Goal: Information Seeking & Learning: Learn about a topic

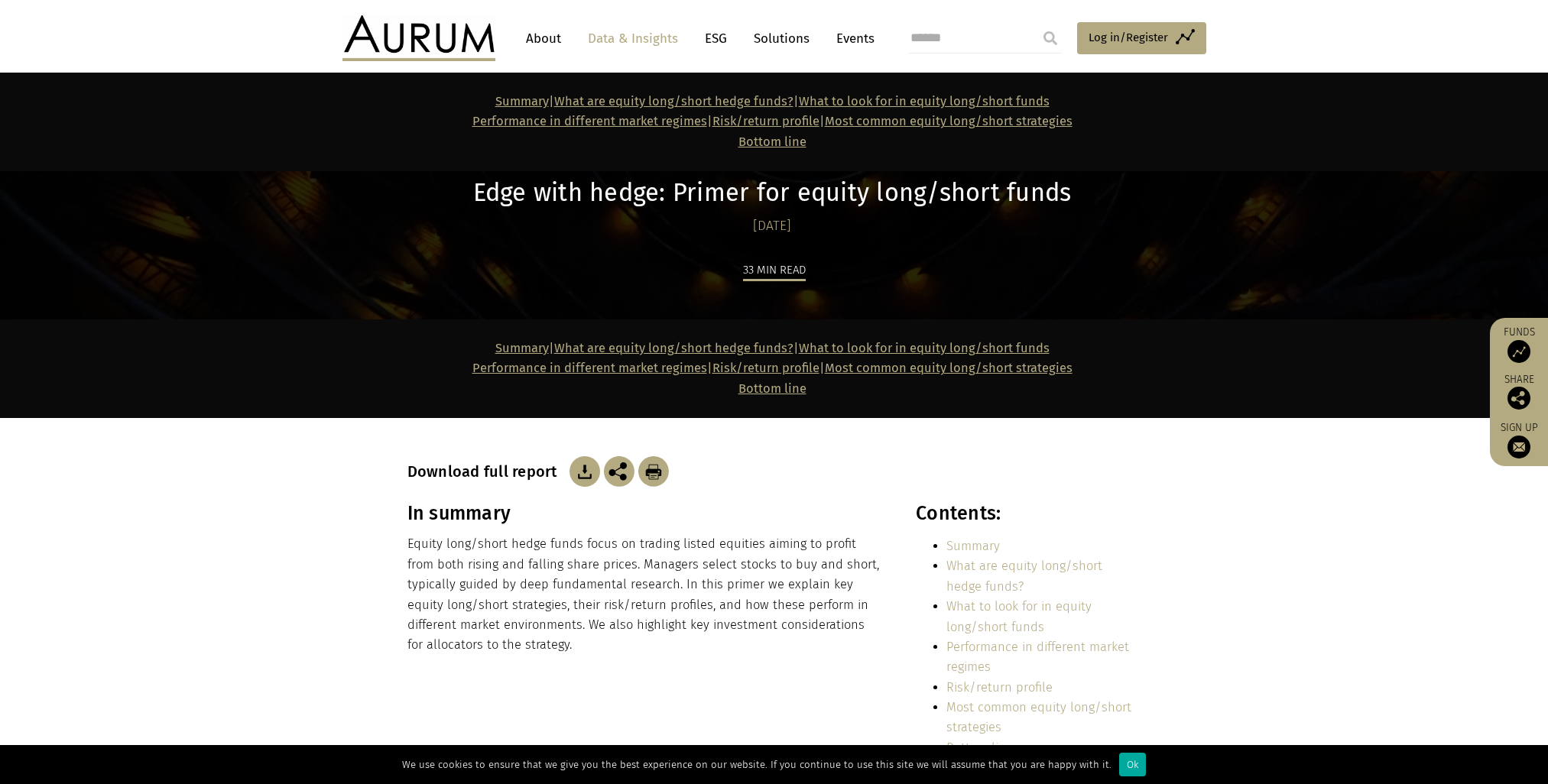
scroll to position [891, 0]
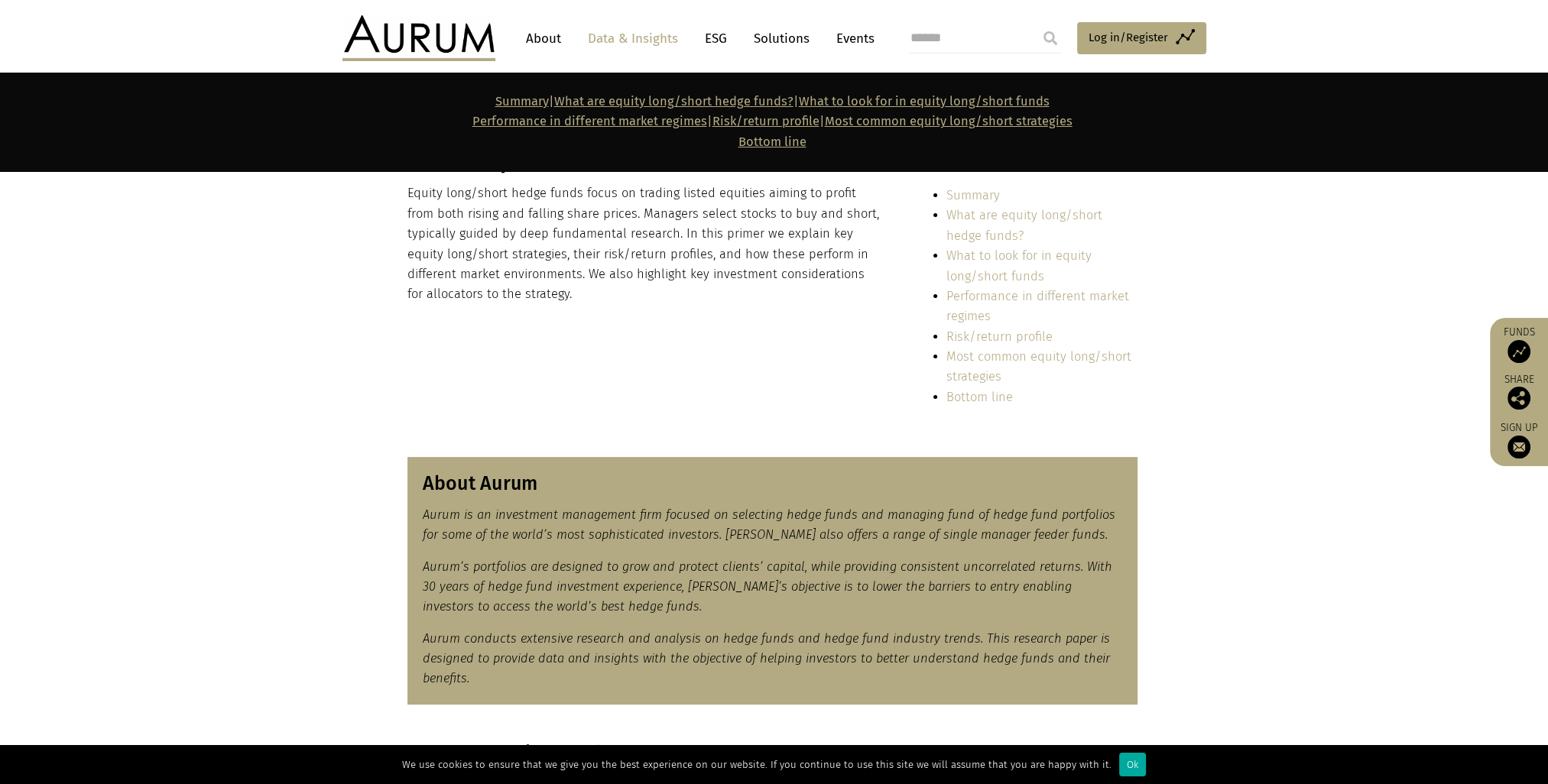
scroll to position [255, 0]
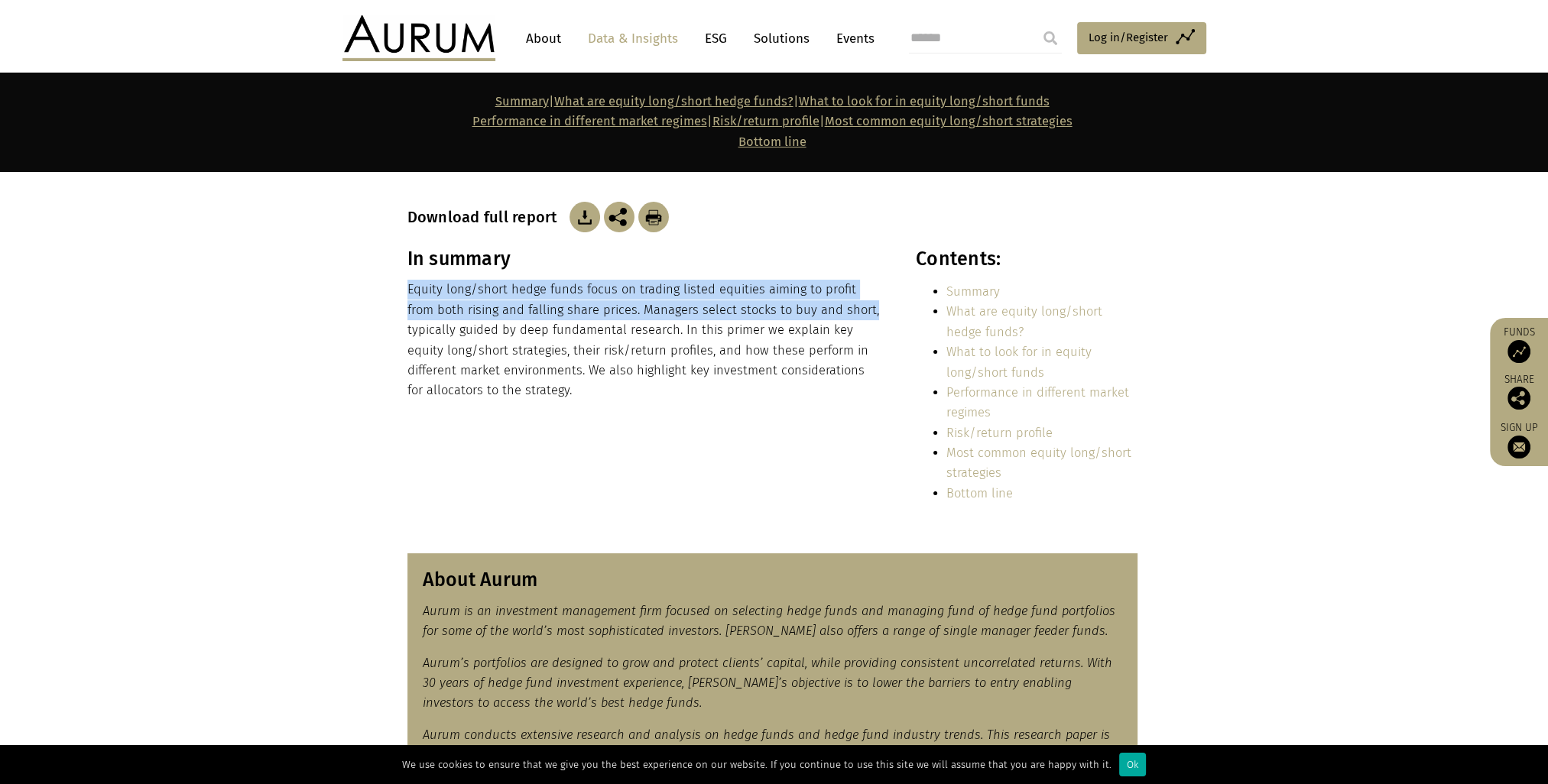
drag, startPoint x: 407, startPoint y: 287, endPoint x: 874, endPoint y: 316, distance: 467.9
click at [874, 316] on p "Equity long/short hedge funds focus on trading listed equities aiming to profit…" at bounding box center [645, 339] width 475 height 121
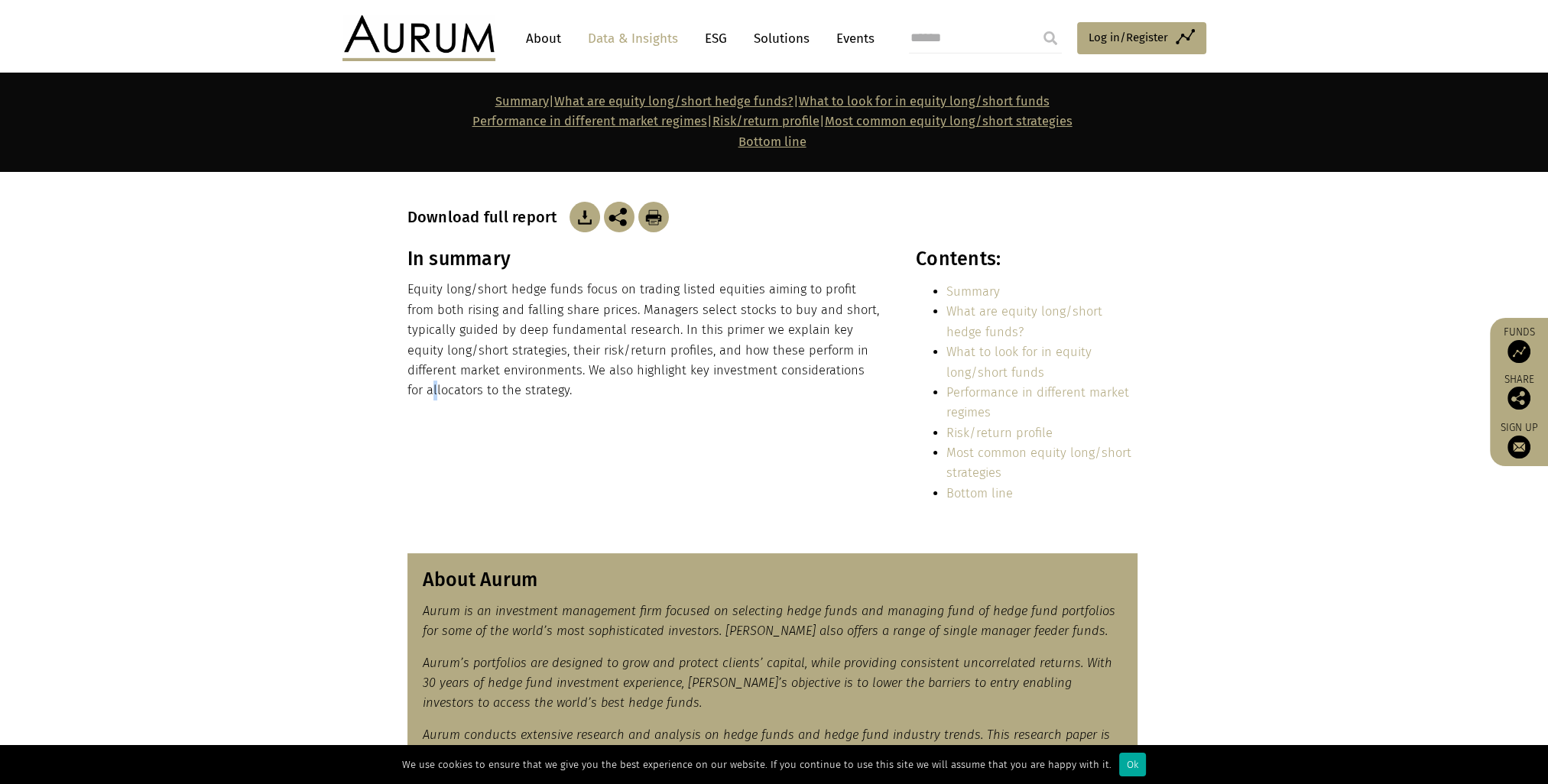
drag, startPoint x: 874, startPoint y: 316, endPoint x: 836, endPoint y: 362, distance: 59.7
click at [836, 362] on p "Equity long/short hedge funds focus on trading listed equities aiming to profit…" at bounding box center [645, 339] width 475 height 121
drag, startPoint x: 836, startPoint y: 362, endPoint x: 681, endPoint y: 374, distance: 155.5
click at [681, 374] on p "Equity long/short hedge funds focus on trading listed equities aiming to profit…" at bounding box center [645, 339] width 475 height 121
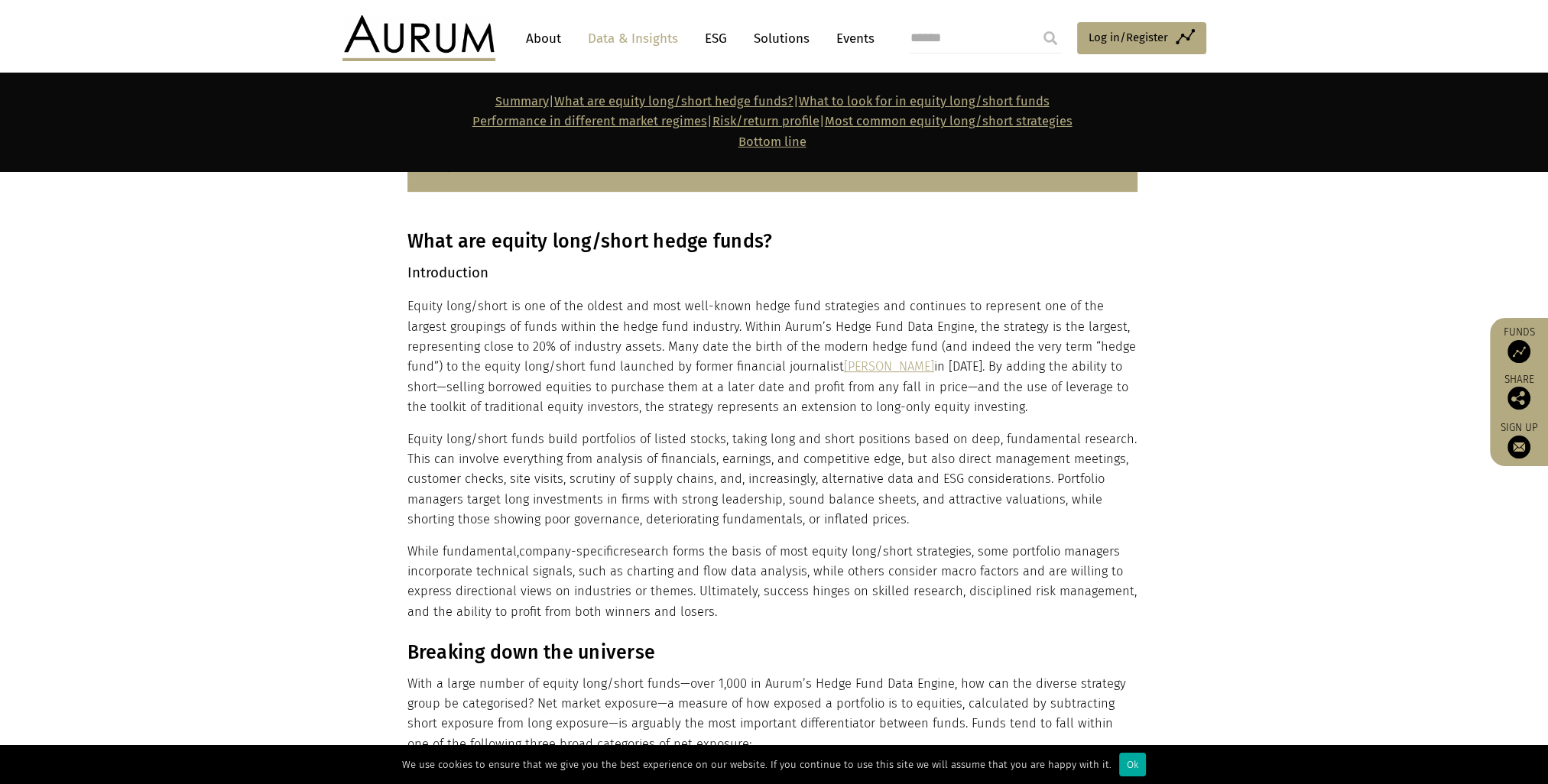
scroll to position [892, 0]
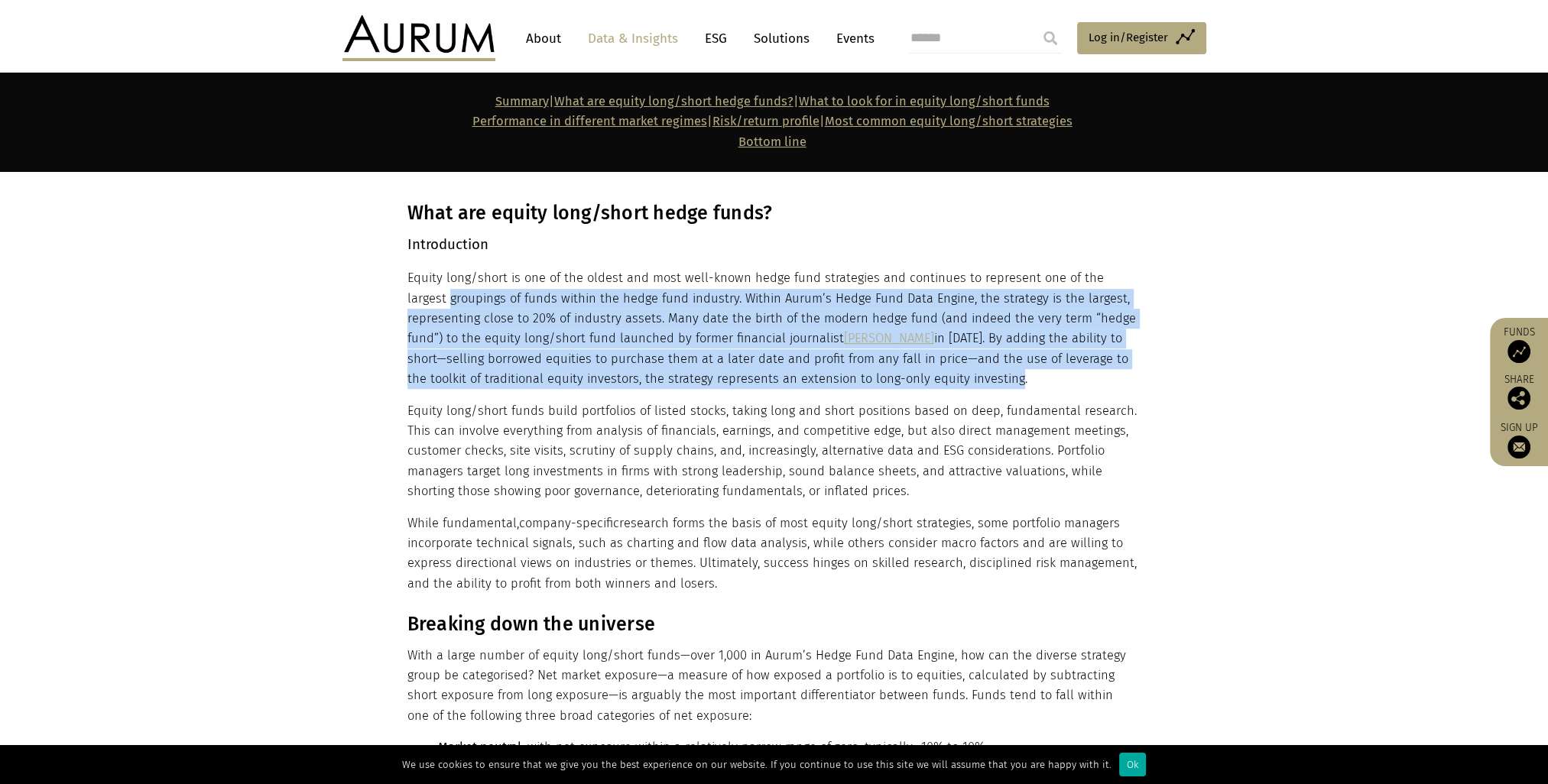
drag, startPoint x: 407, startPoint y: 295, endPoint x: 1002, endPoint y: 382, distance: 601.3
click at [1002, 382] on p "Equity long/short is one of the oldest and most well-known hedge fund strategie…" at bounding box center [772, 328] width 730 height 121
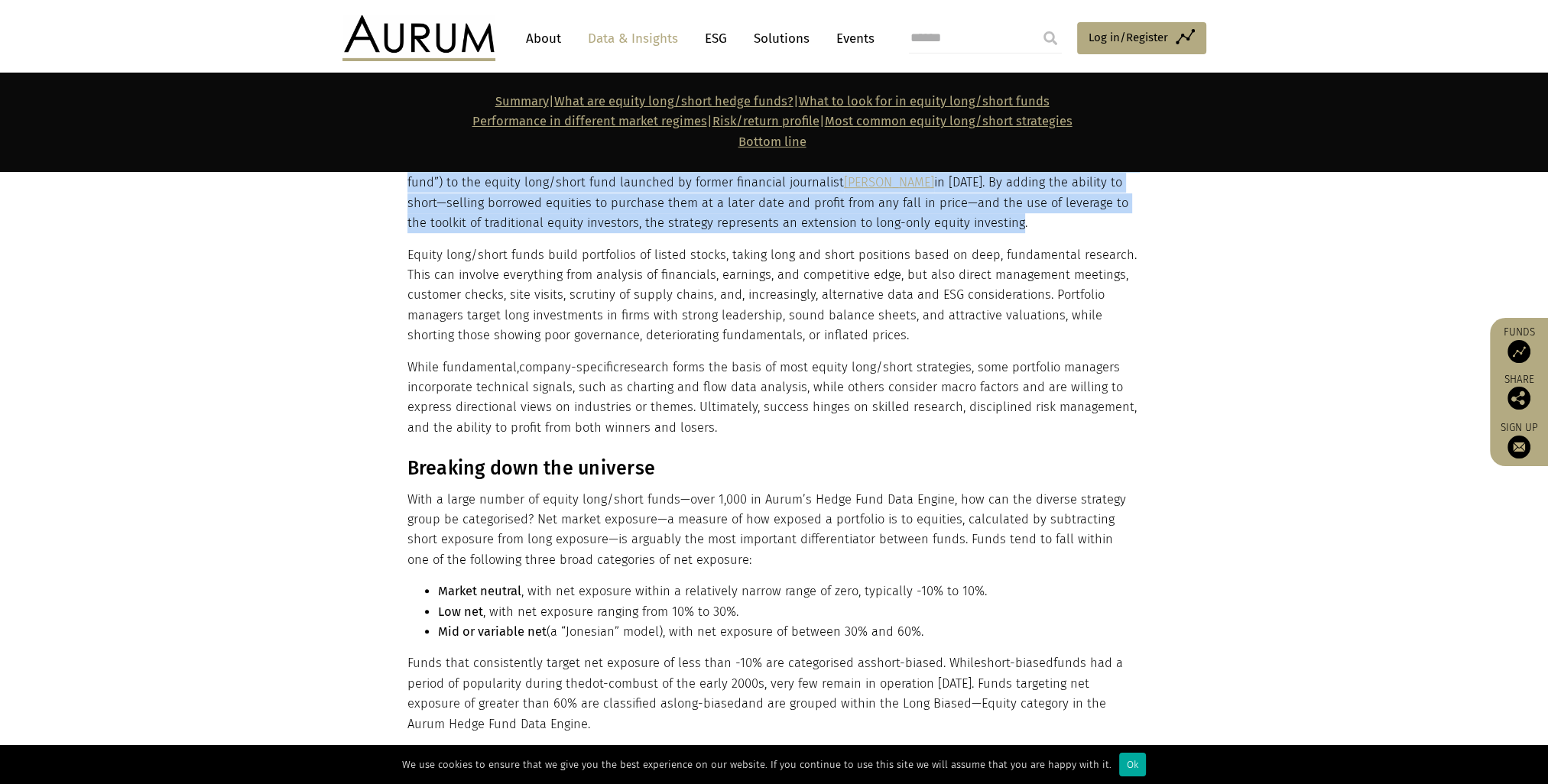
scroll to position [1019, 0]
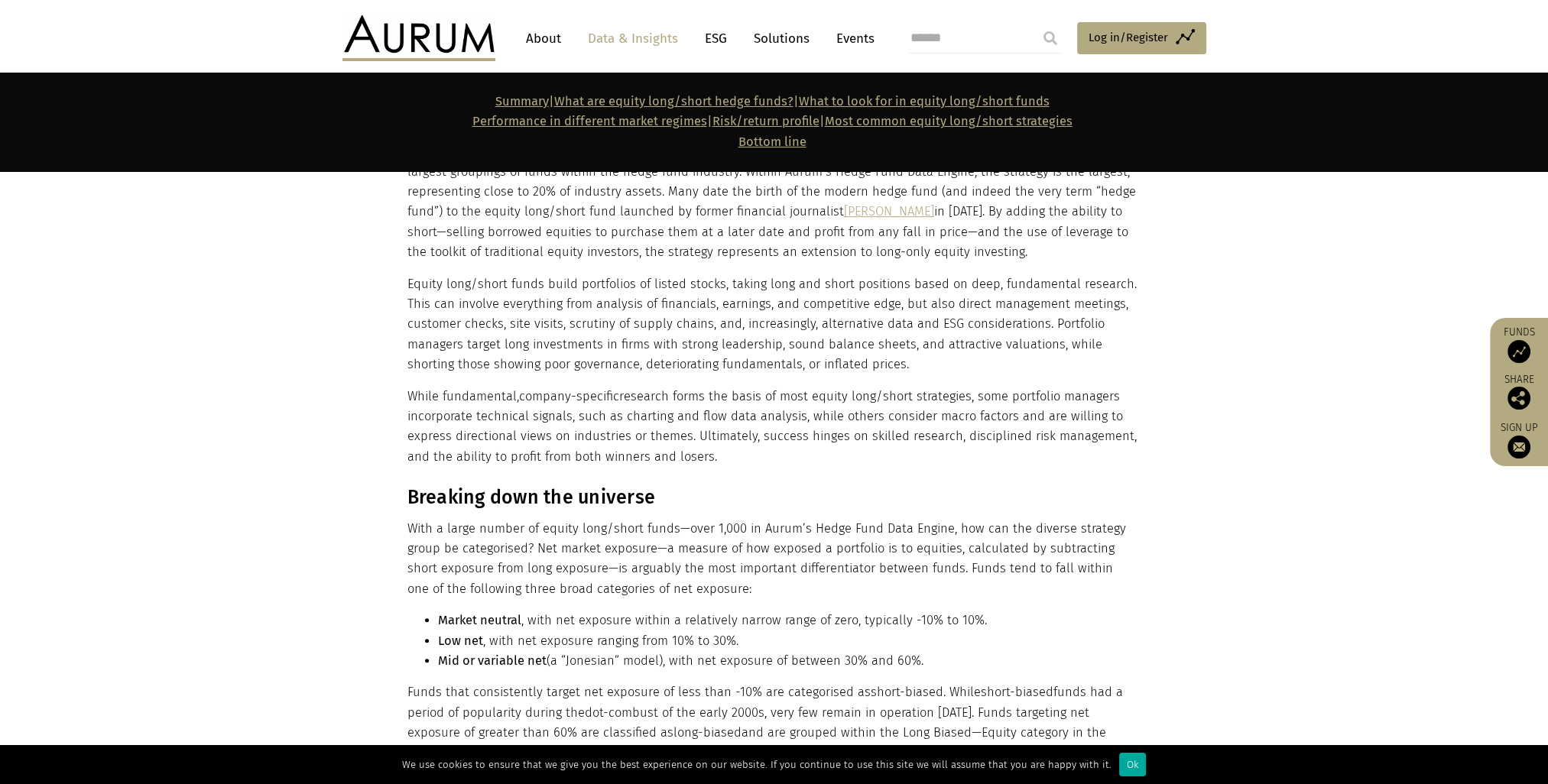
click at [625, 357] on p "Equity long/short funds build portfolios of listed stocks, taking long and shor…" at bounding box center [772, 325] width 730 height 101
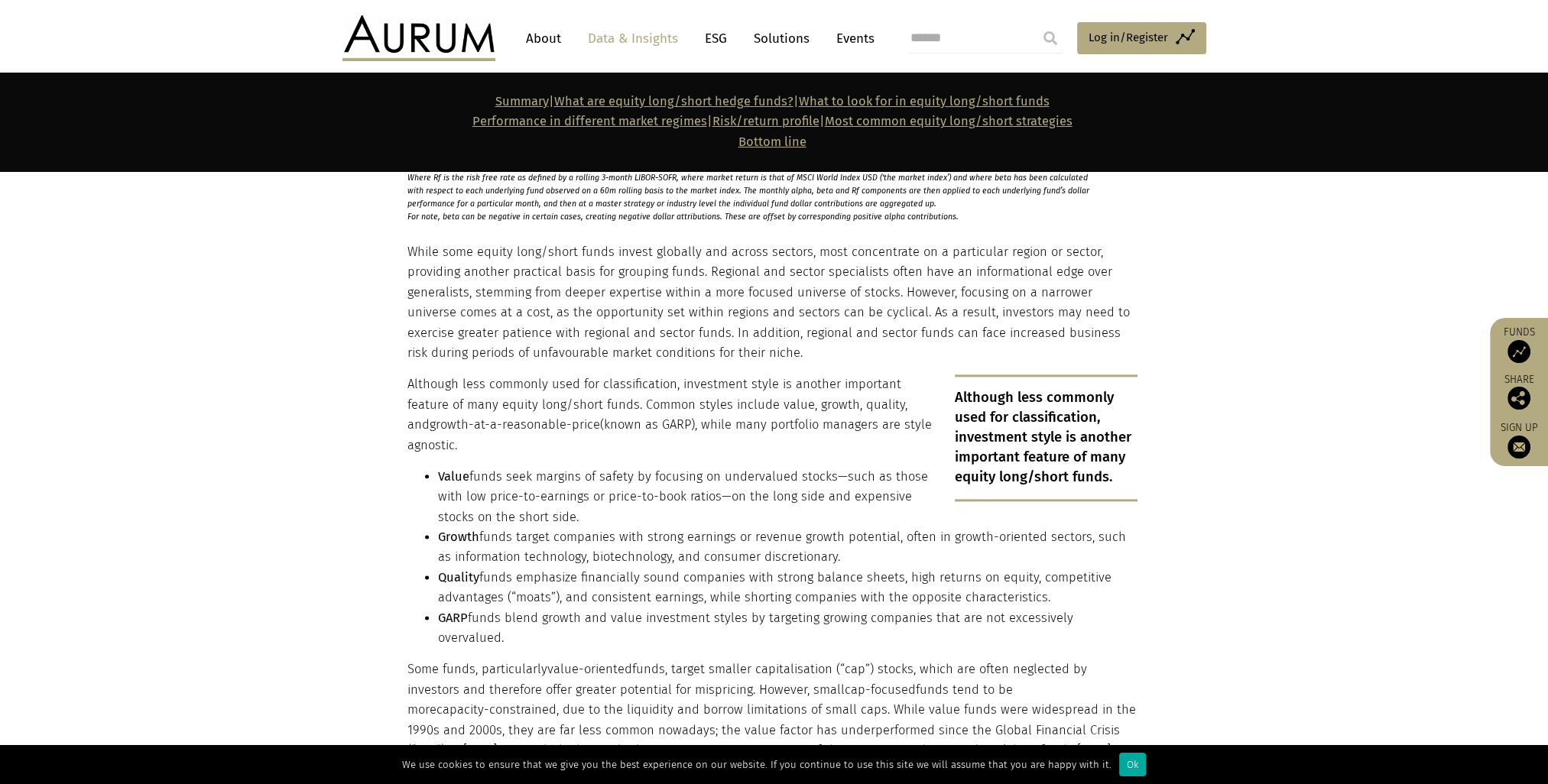
scroll to position [2420, 0]
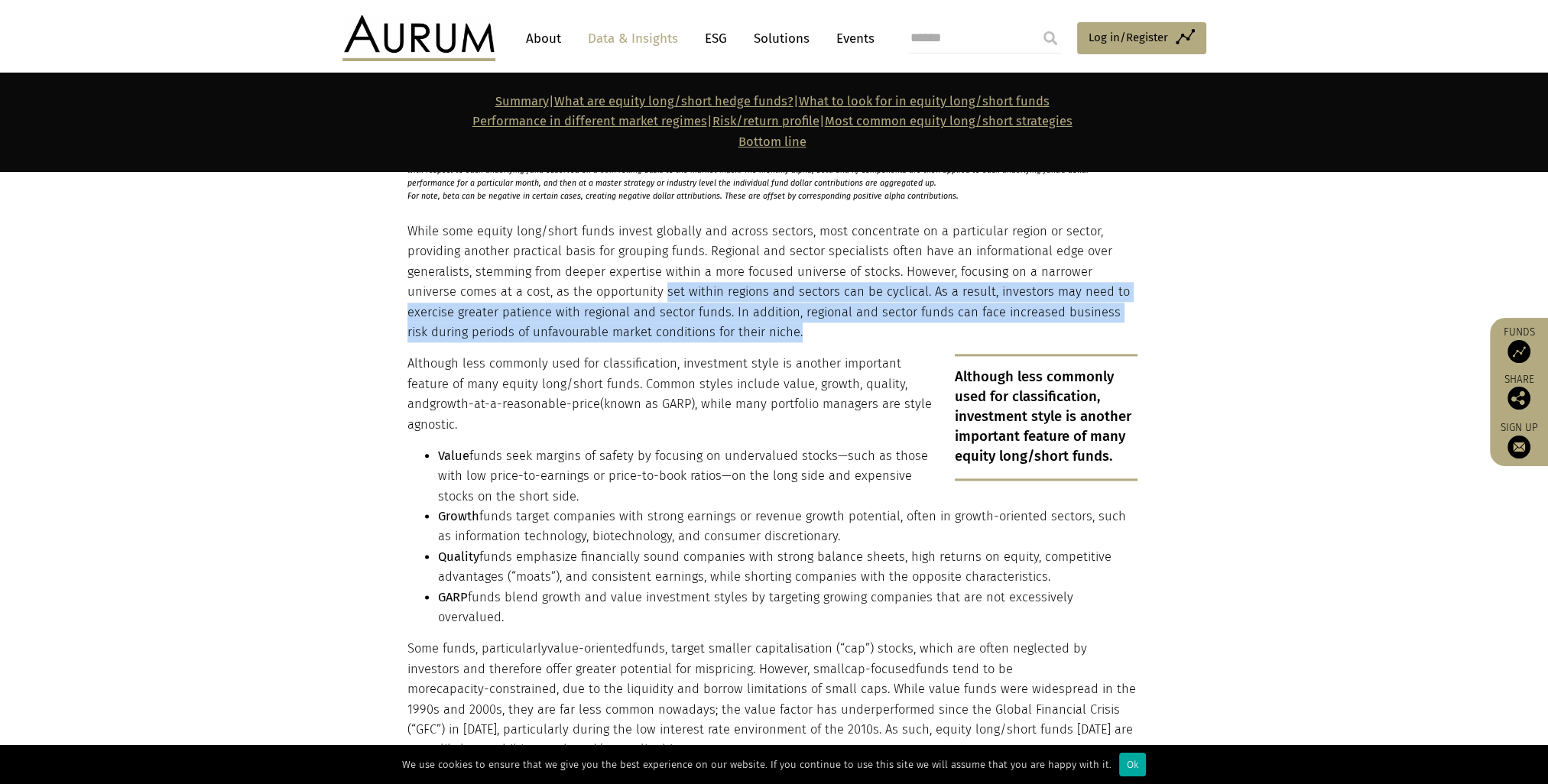
drag, startPoint x: 609, startPoint y: 295, endPoint x: 782, endPoint y: 329, distance: 176.3
click at [782, 329] on p "While some equity long/short funds invest globally and across sectors, most con…" at bounding box center [772, 282] width 730 height 121
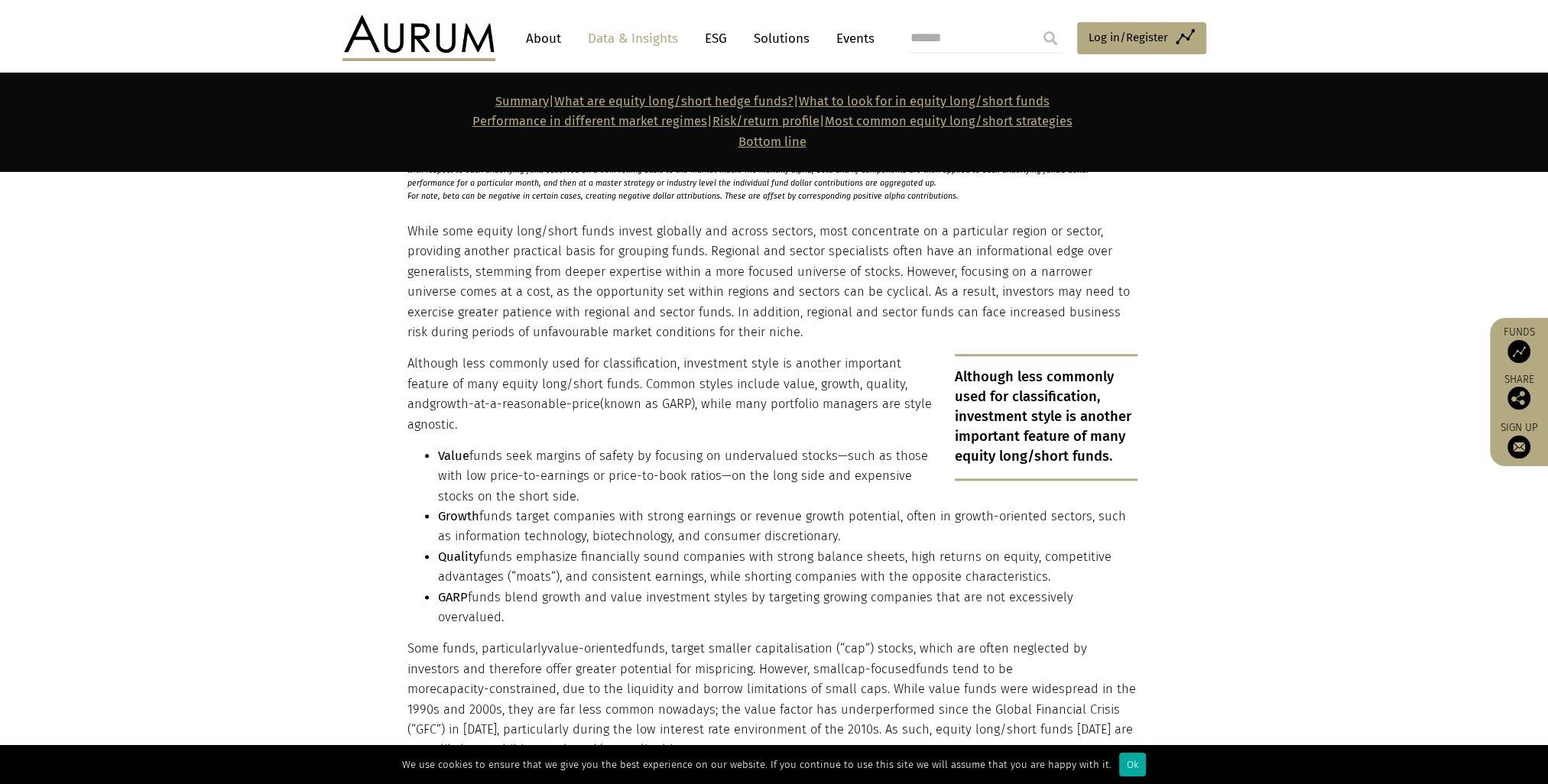
click at [441, 370] on p "Although less commonly used for classification, investment style is another imp…" at bounding box center [772, 394] width 730 height 81
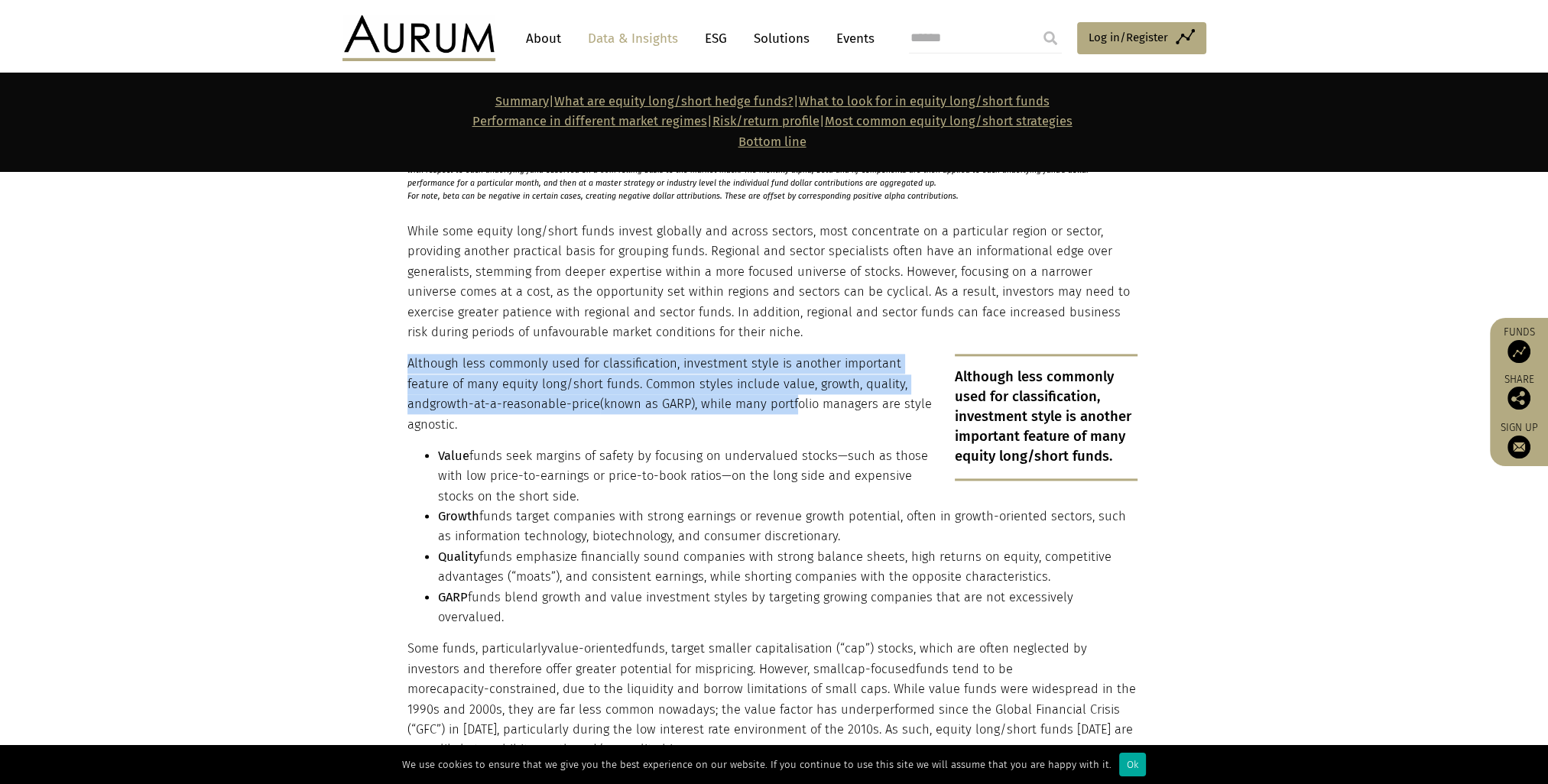
drag, startPoint x: 408, startPoint y: 366, endPoint x: 768, endPoint y: 402, distance: 361.8
click at [768, 402] on p "Although less commonly used for classification, investment style is another imp…" at bounding box center [772, 394] width 730 height 81
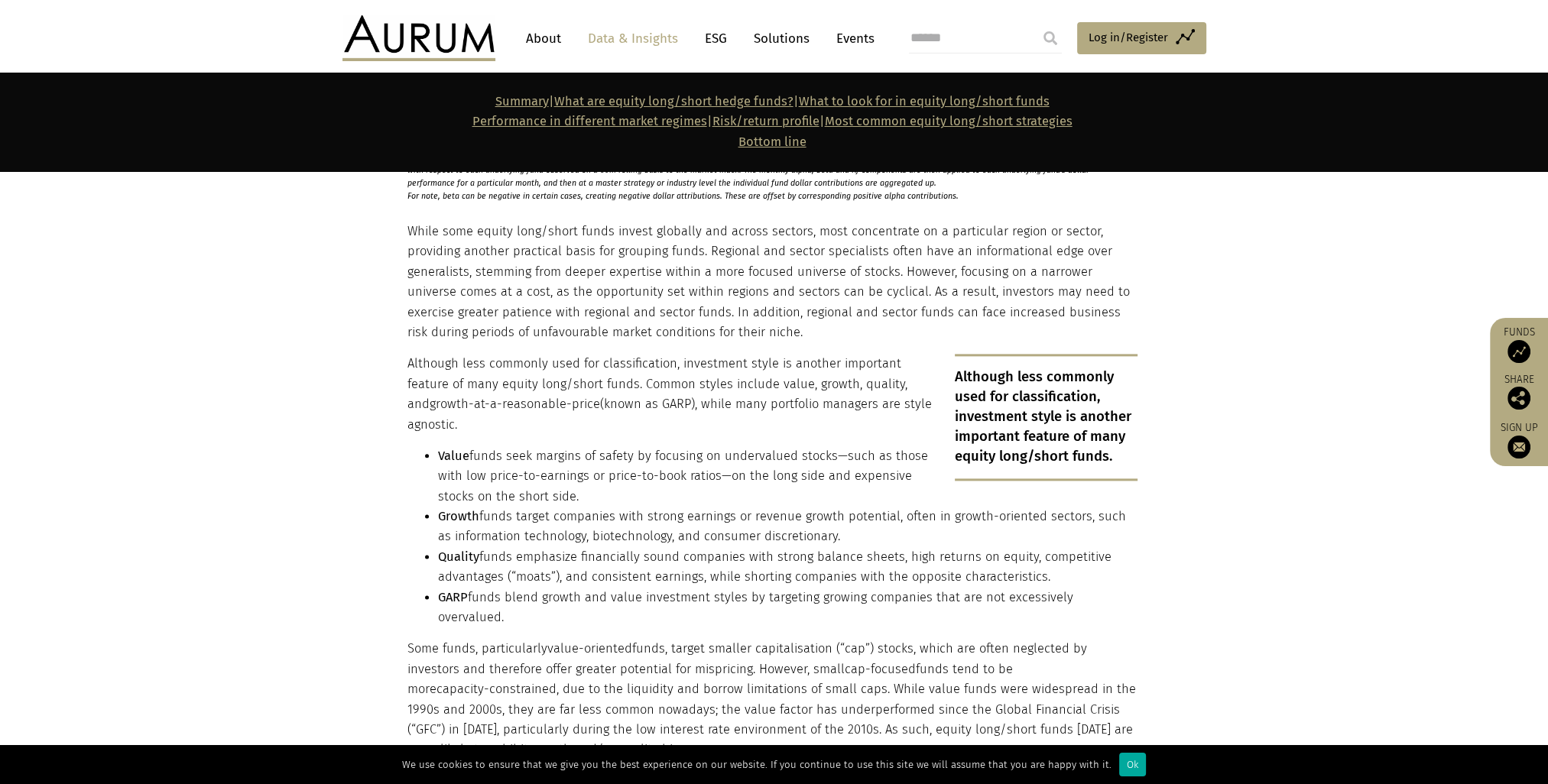
drag, startPoint x: 768, startPoint y: 402, endPoint x: 613, endPoint y: 457, distance: 164.5
click at [613, 457] on li "Value funds seek margins of safety by focusing on undervalued stocks—such as th…" at bounding box center [788, 477] width 700 height 61
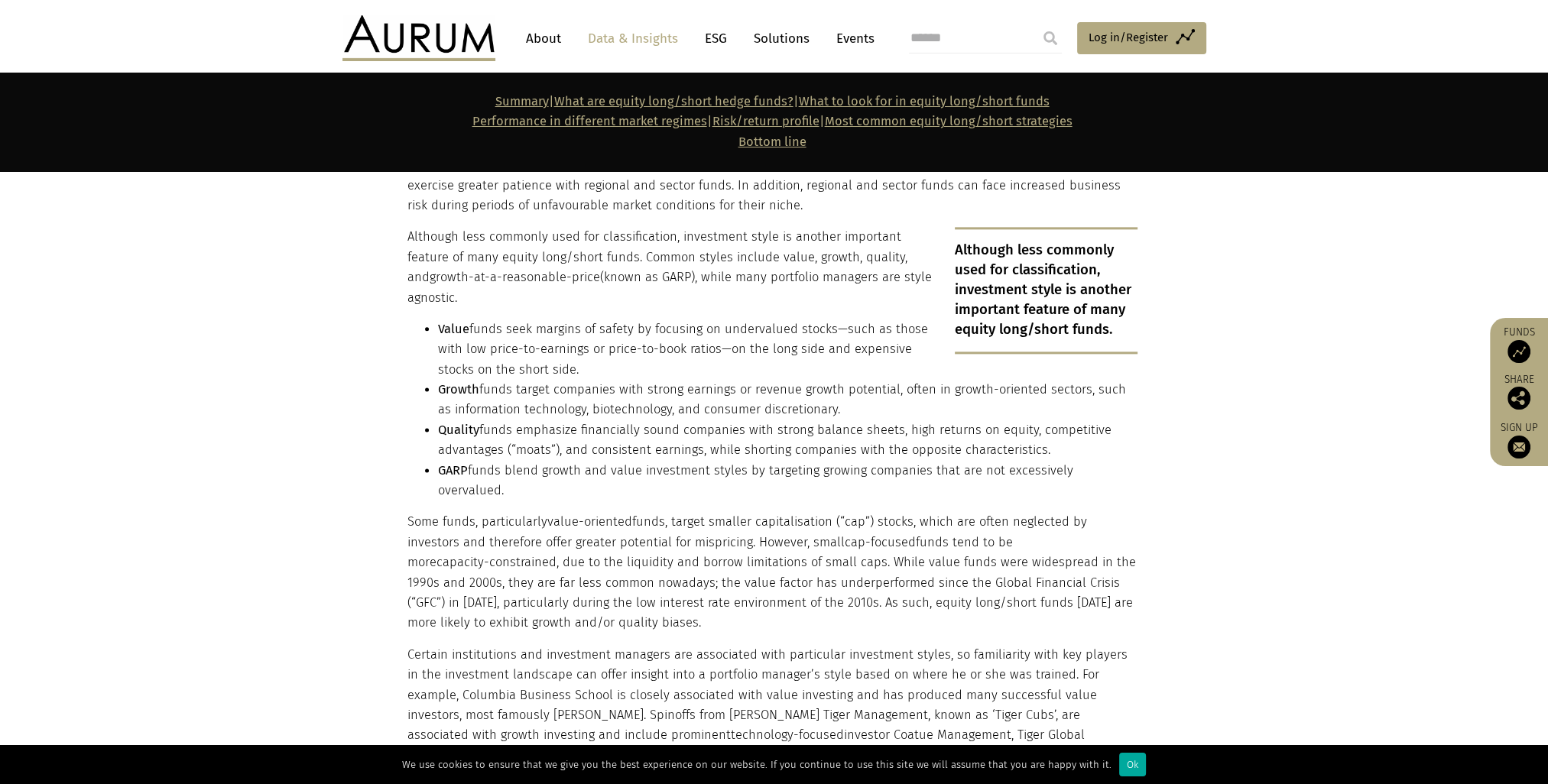
scroll to position [2675, 0]
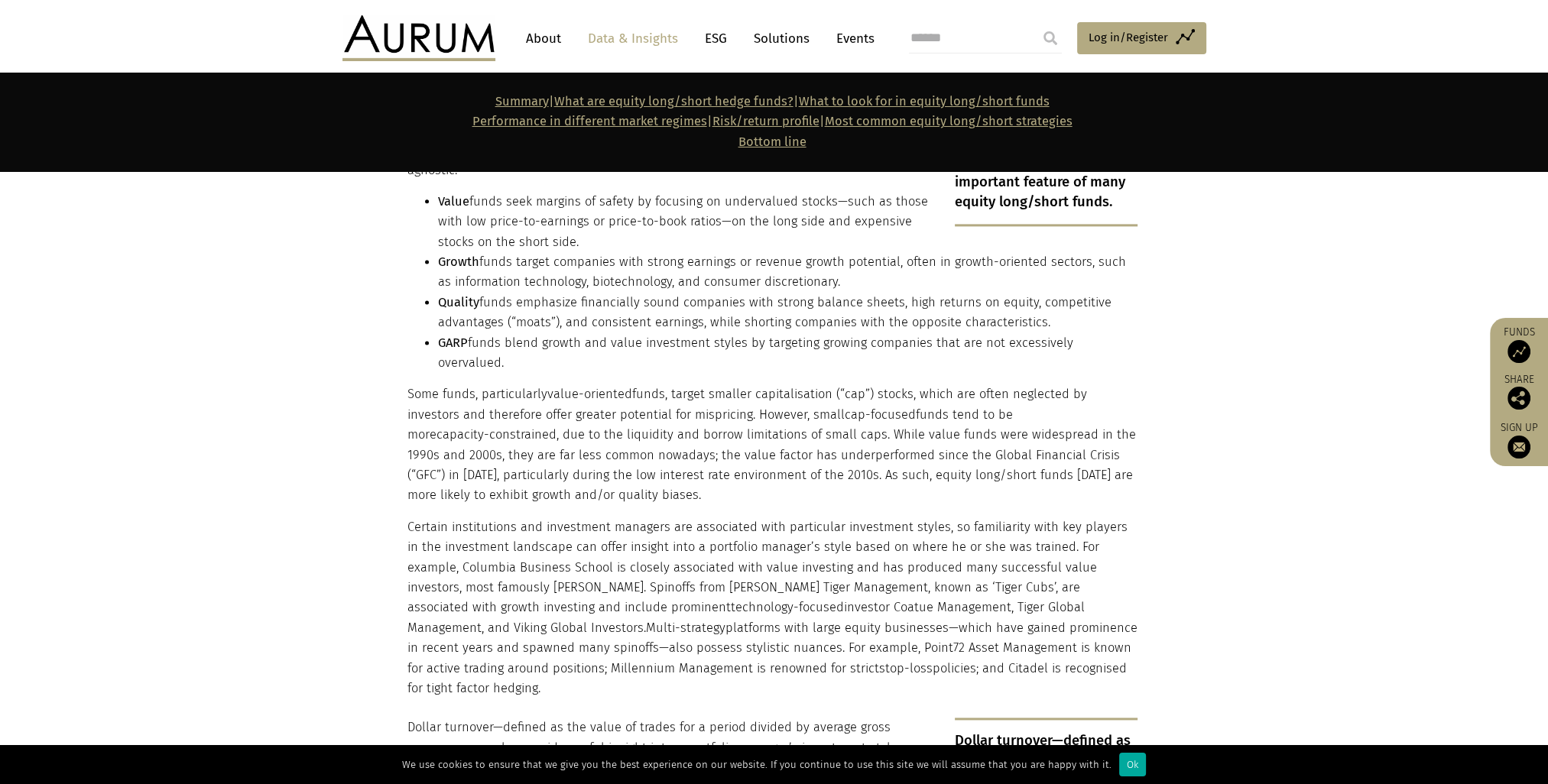
click at [104, 339] on section "While some equity long/short funds invest globally and across sectors, most con…" at bounding box center [774, 323] width 1548 height 750
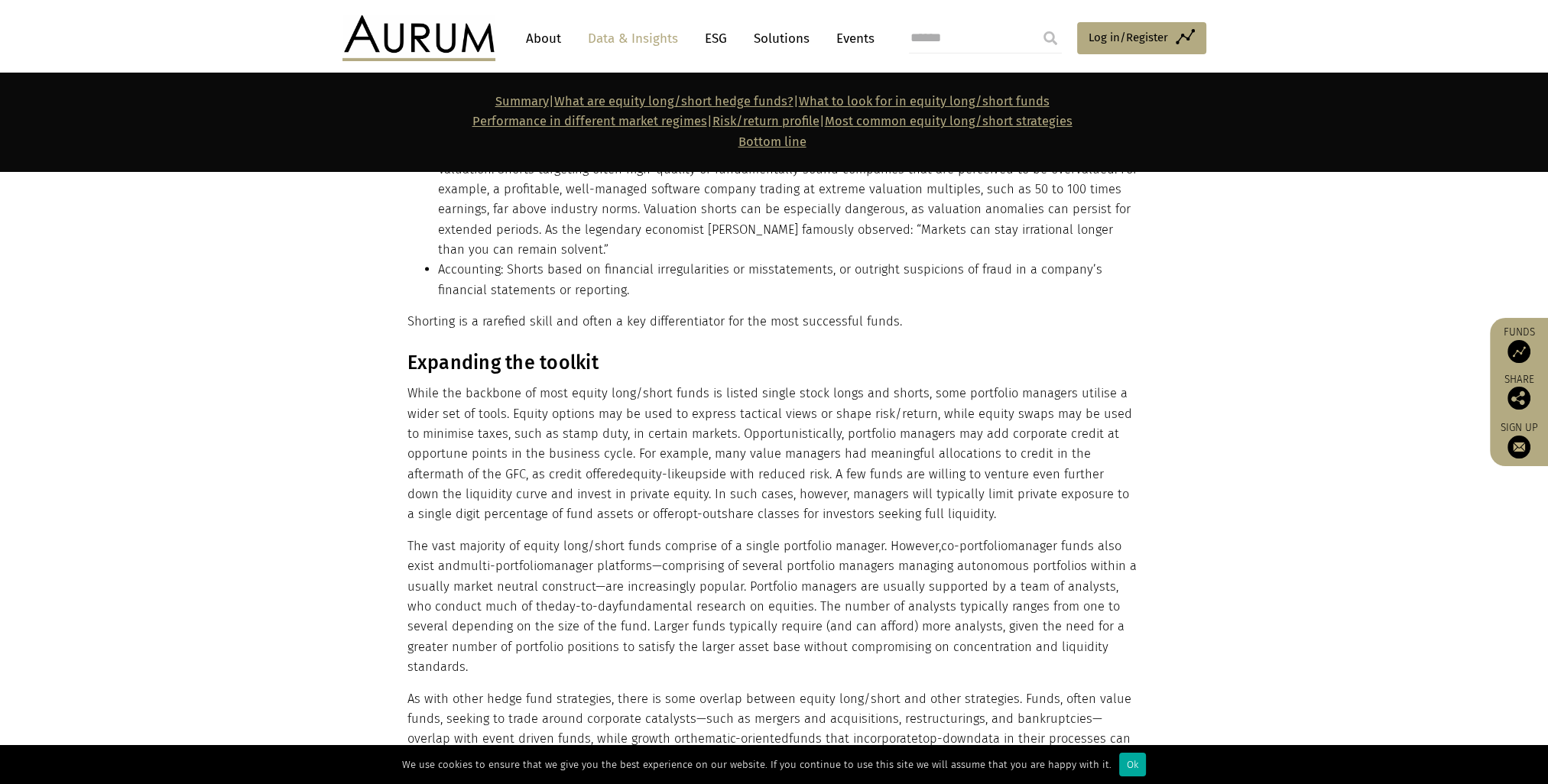
scroll to position [4330, 0]
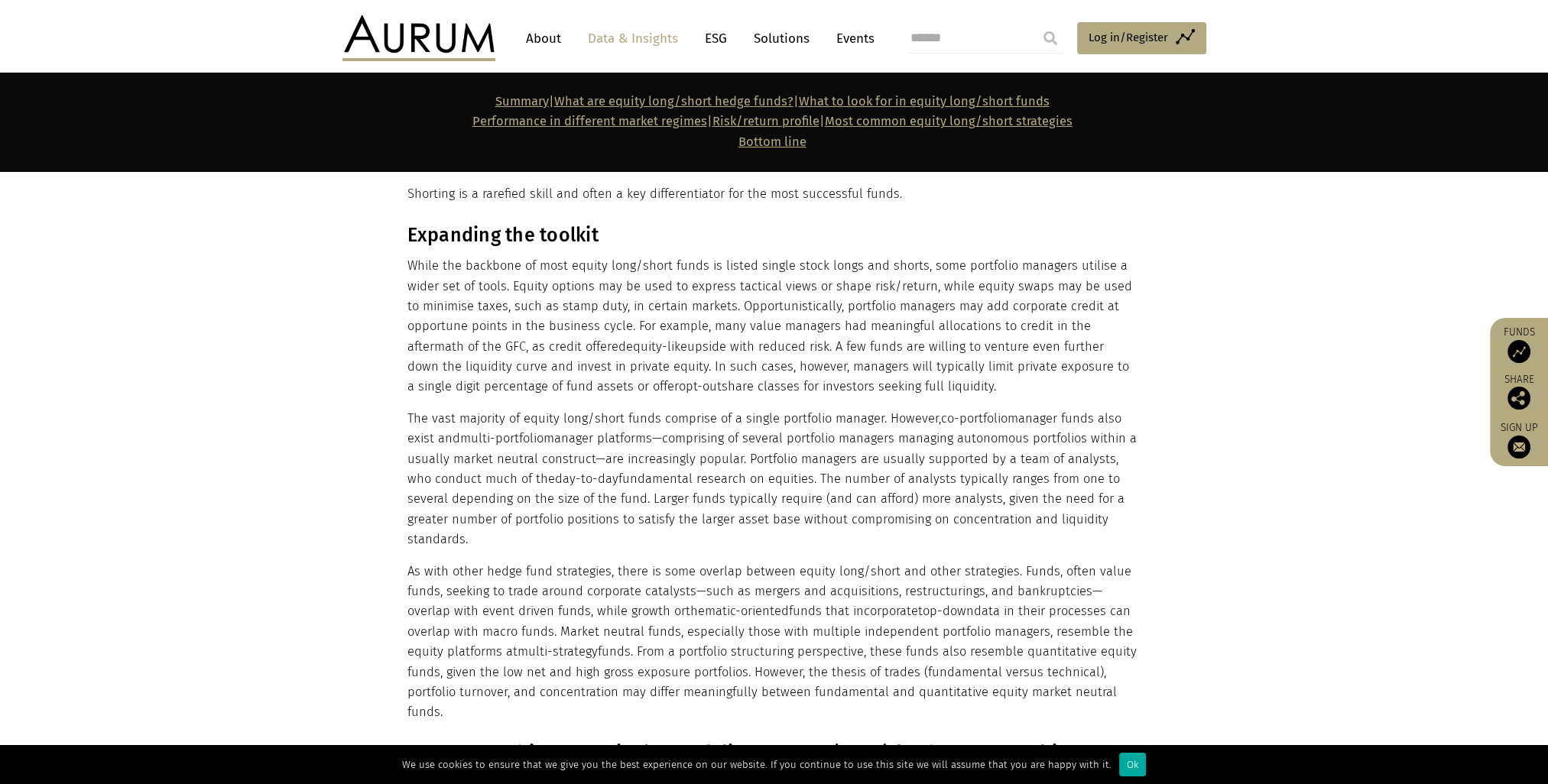
click at [1383, 445] on section "Expanding the toolkit While the backbone of most equity long/short funds is lis…" at bounding box center [774, 463] width 1548 height 518
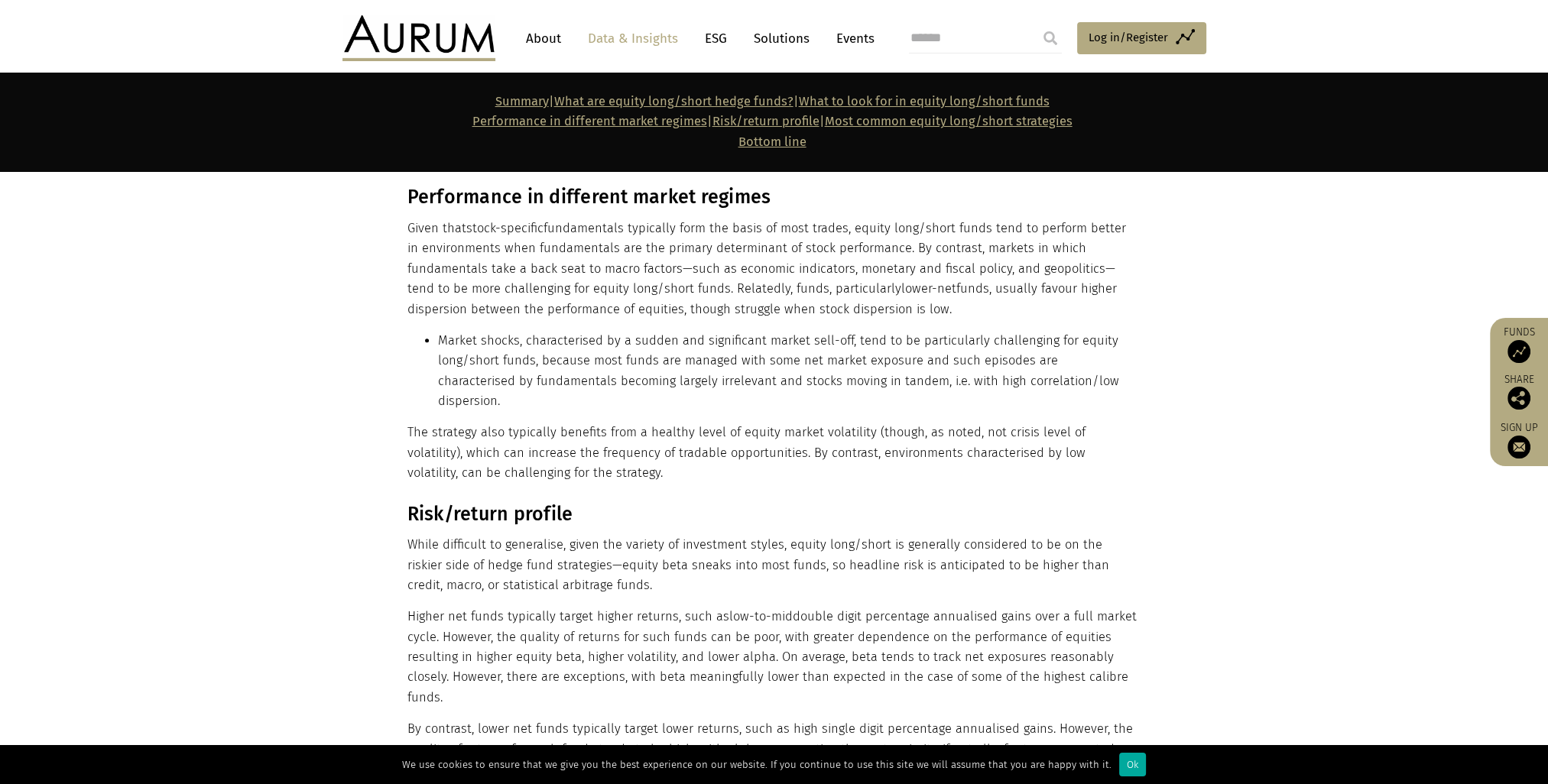
scroll to position [9459, 0]
